Goal: Find specific page/section: Find specific page/section

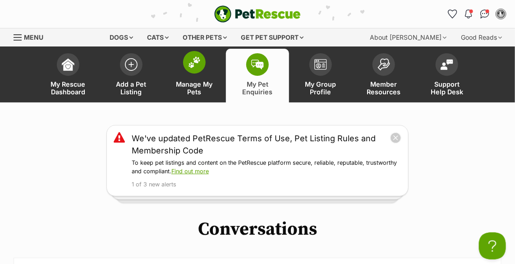
click at [199, 59] on img at bounding box center [194, 62] width 13 height 12
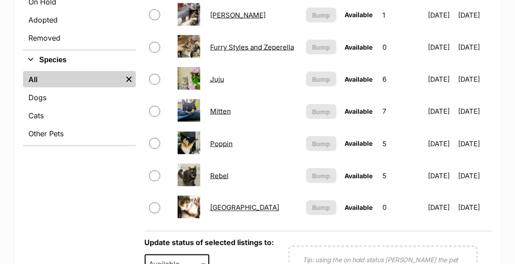
click at [212, 207] on link "[GEOGRAPHIC_DATA]" at bounding box center [244, 207] width 69 height 9
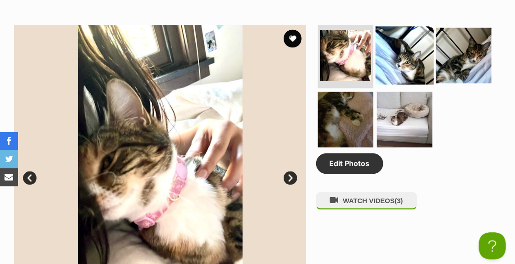
click at [418, 64] on img at bounding box center [405, 56] width 58 height 58
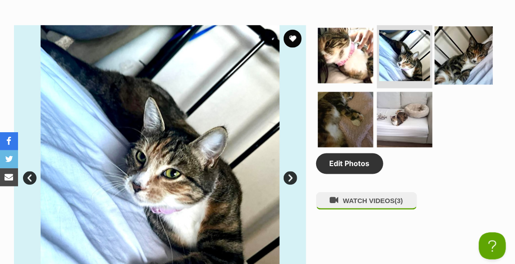
click at [455, 64] on img at bounding box center [464, 56] width 58 height 58
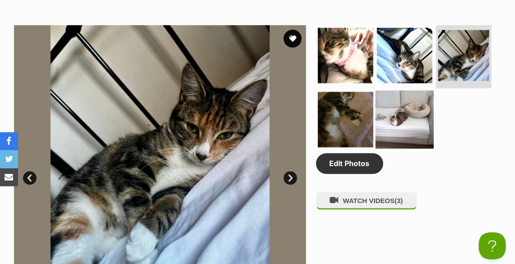
click at [405, 127] on img at bounding box center [405, 120] width 58 height 58
